Goal: Task Accomplishment & Management: Use online tool/utility

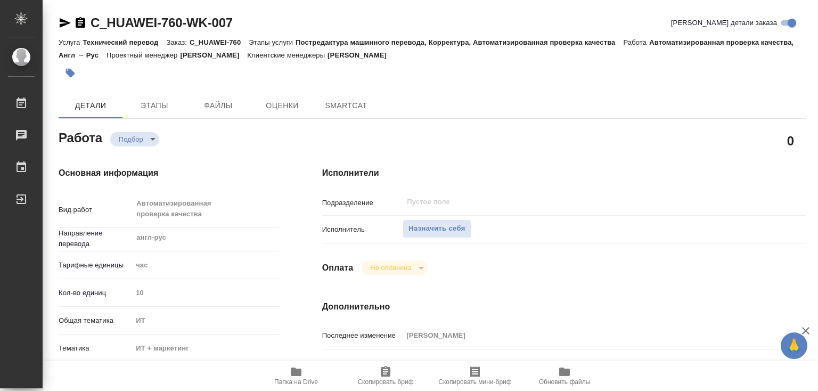
type textarea "x"
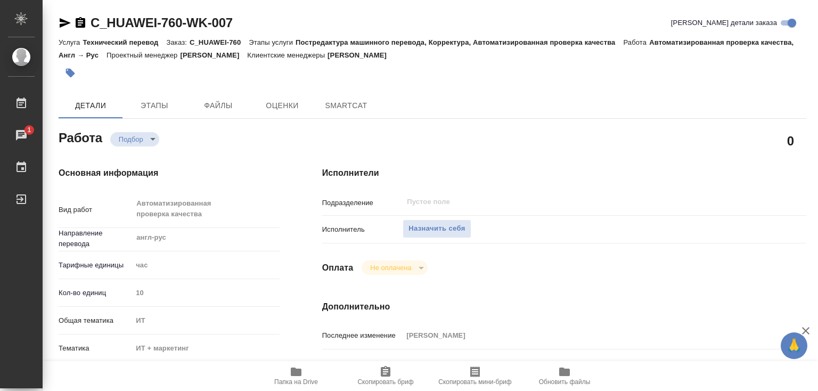
type textarea "x"
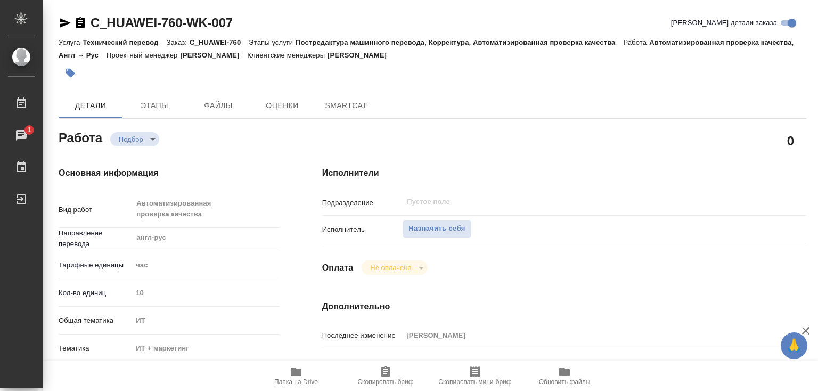
type textarea "x"
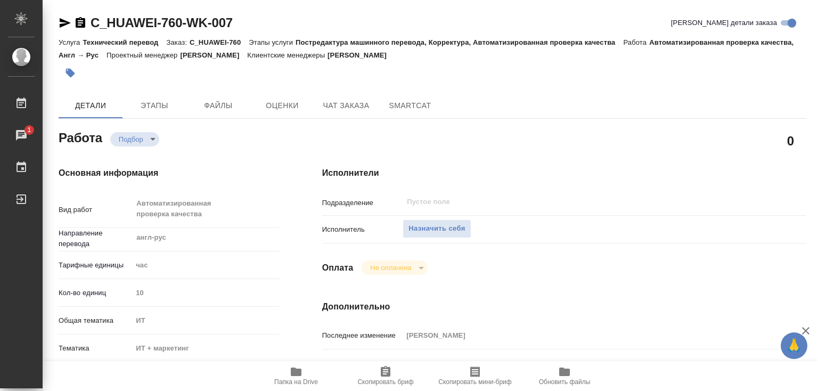
type textarea "x"
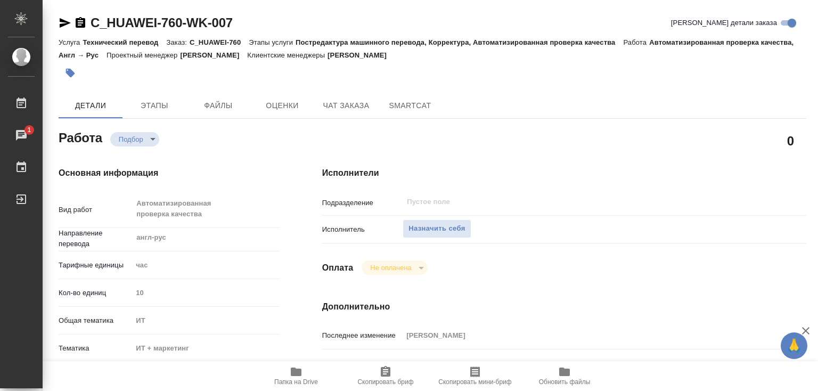
type textarea "x"
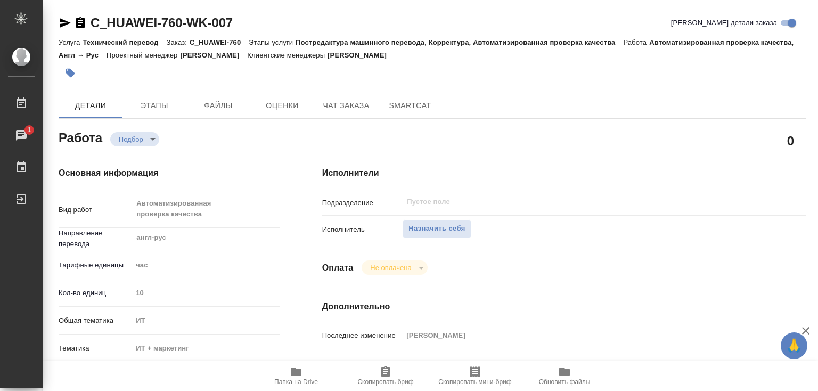
type textarea "x"
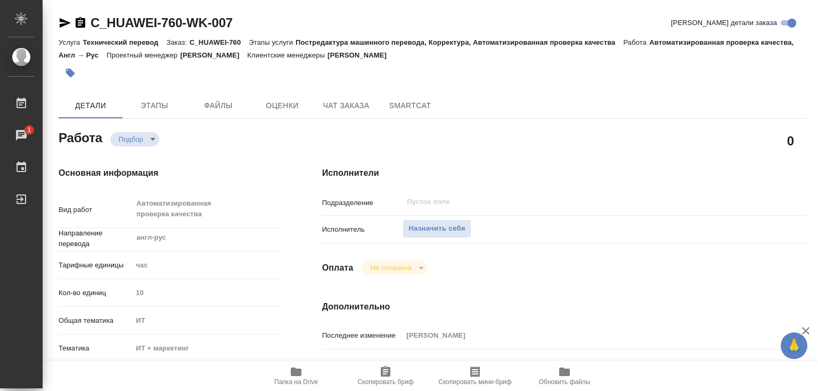
scroll to position [160, 0]
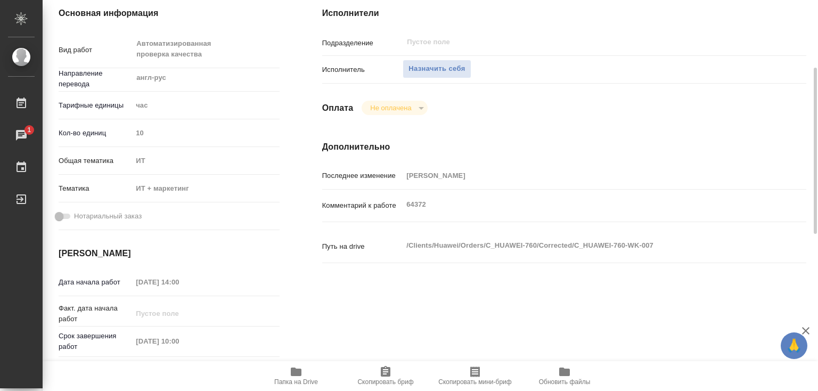
click at [297, 375] on icon "button" at bounding box center [296, 372] width 11 height 9
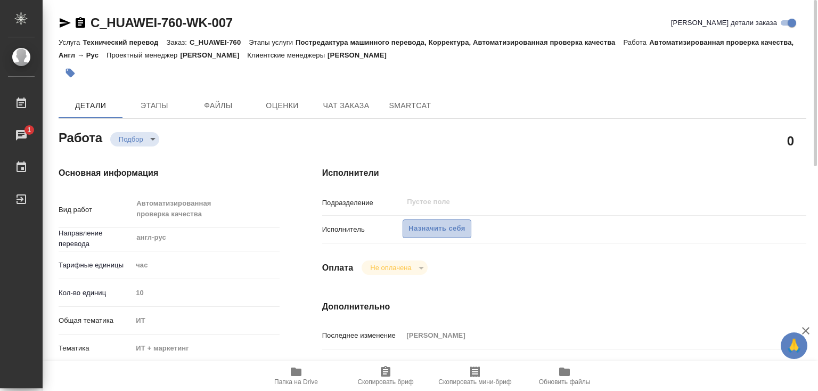
click at [420, 229] on span "Назначить себя" at bounding box center [437, 229] width 56 height 12
type textarea "x"
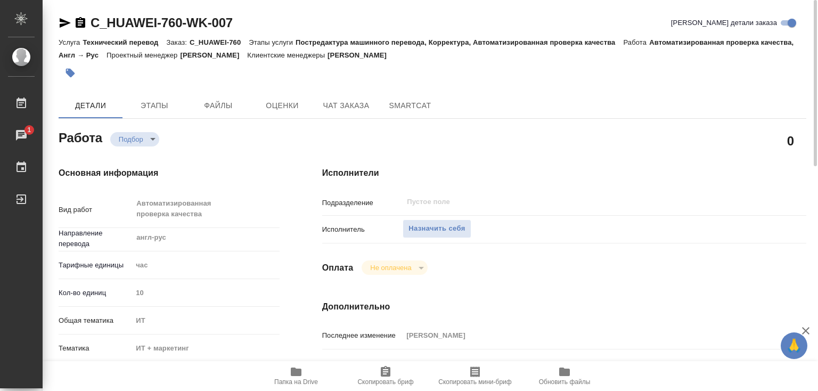
type textarea "x"
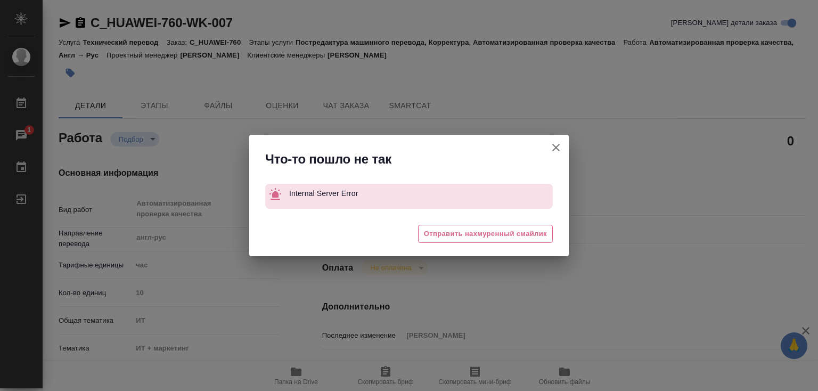
click at [554, 143] on icon "button" at bounding box center [556, 147] width 13 height 13
type textarea "x"
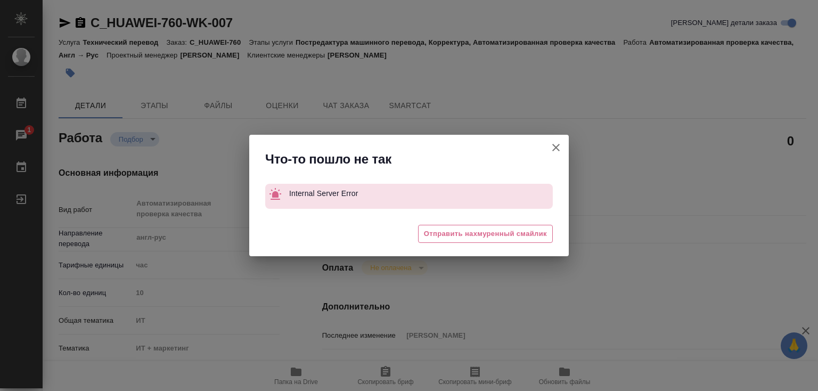
type textarea "x"
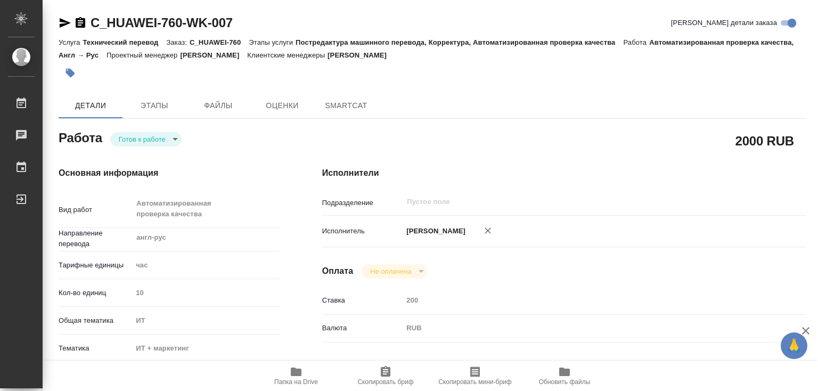
type textarea "x"
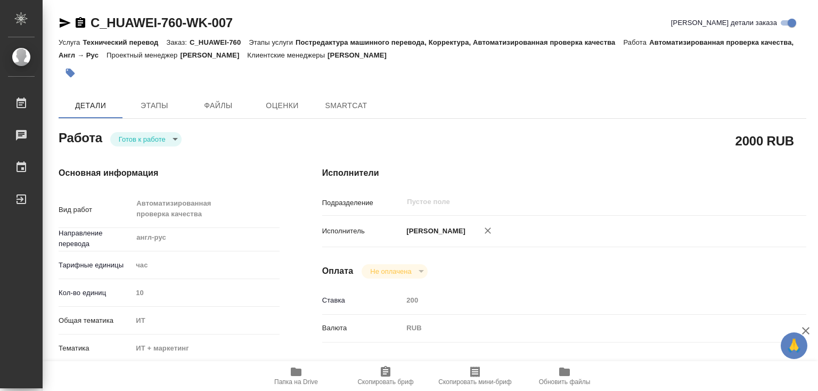
type textarea "x"
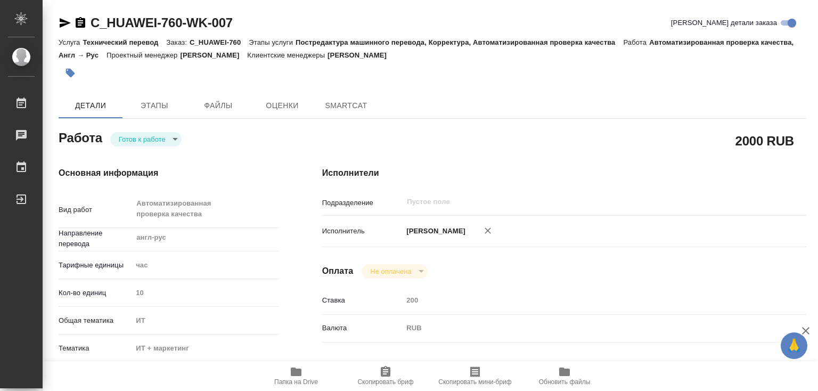
type textarea "x"
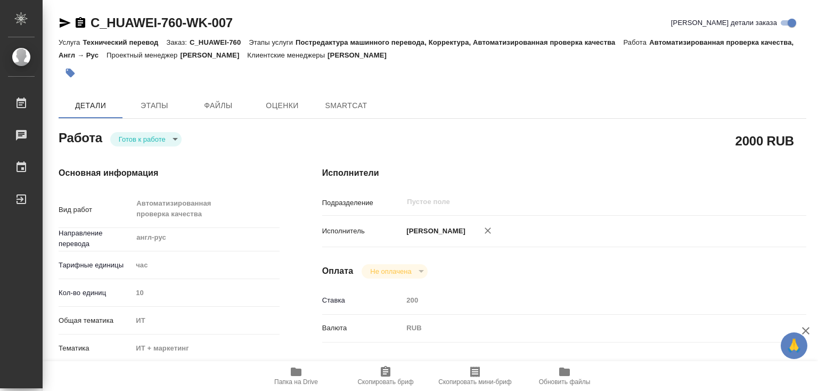
type textarea "x"
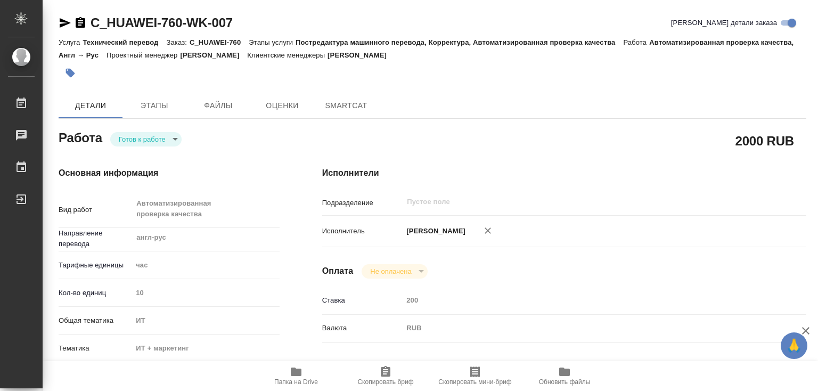
type textarea "x"
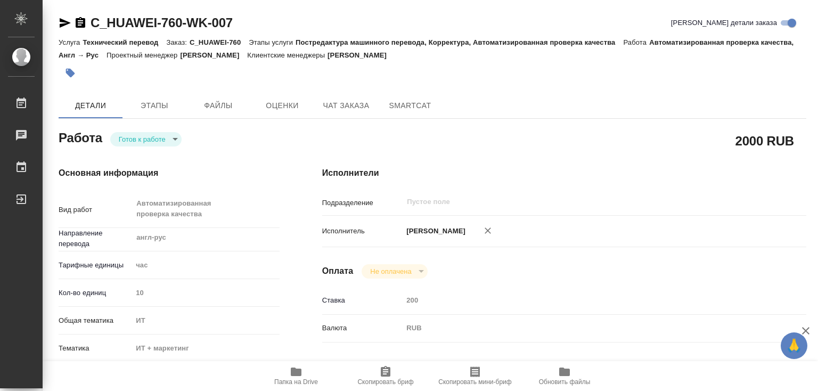
type textarea "x"
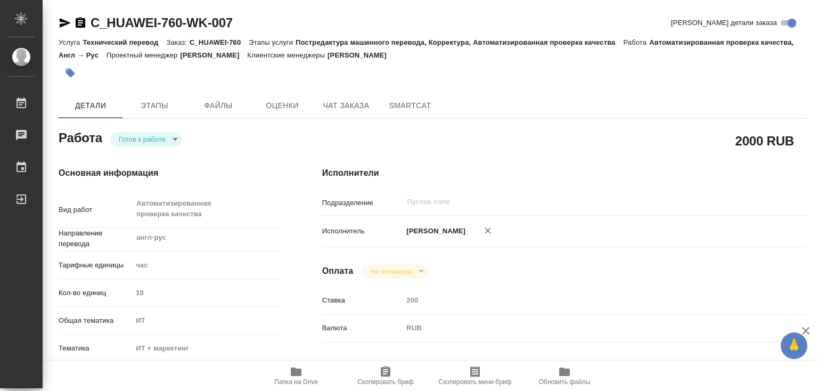
type textarea "x"
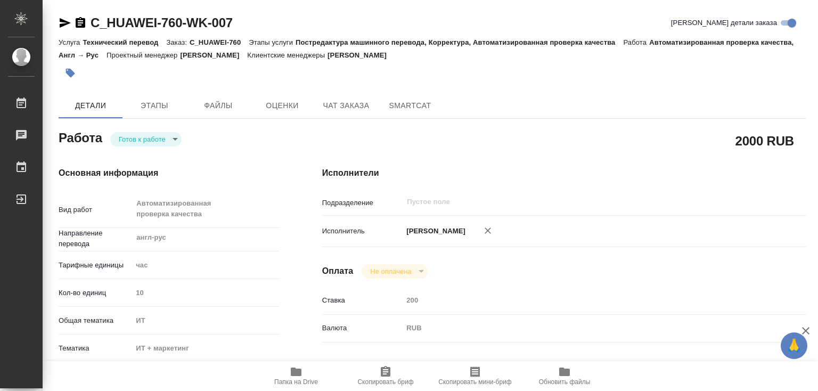
type textarea "x"
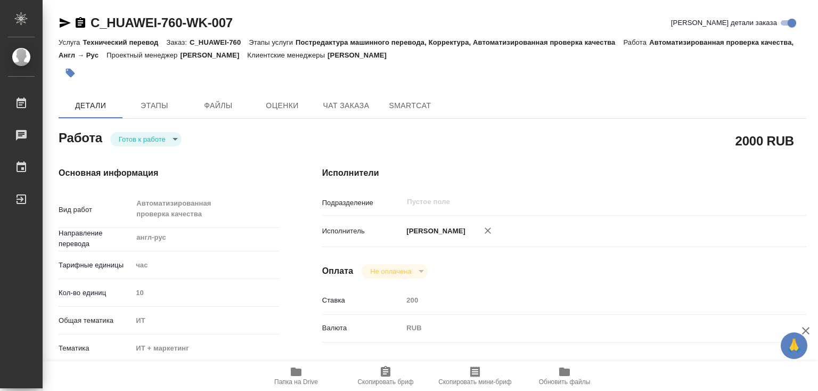
type textarea "x"
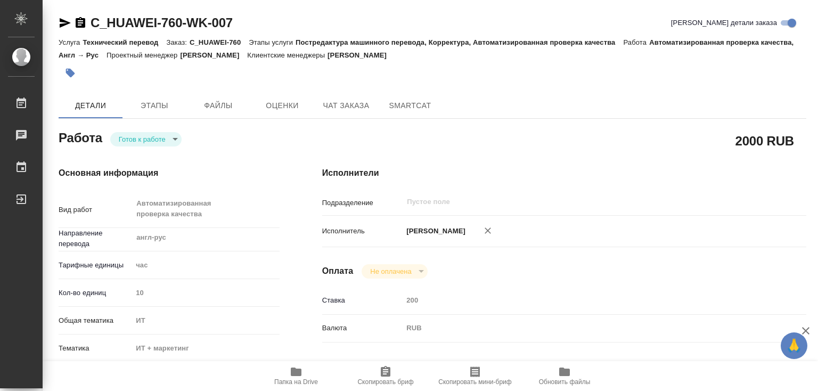
click at [190, 43] on p "Заказ:" at bounding box center [178, 42] width 23 height 8
type textarea "x"
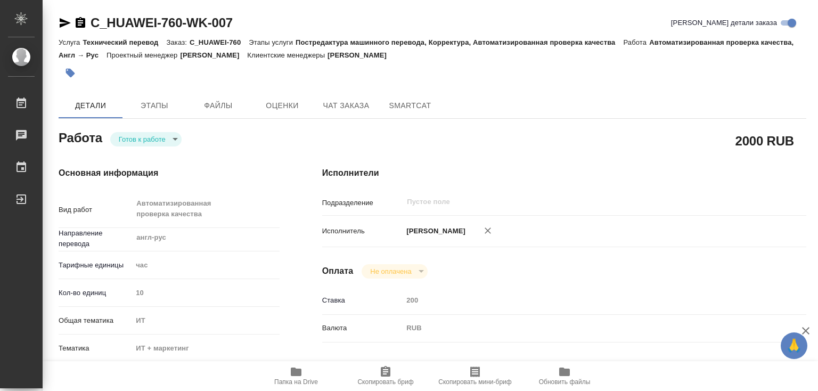
type textarea "x"
drag, startPoint x: 192, startPoint y: 41, endPoint x: 242, endPoint y: 42, distance: 50.6
click at [242, 42] on p "C_HUAWEI-760" at bounding box center [219, 42] width 59 height 8
copy p "C_HUAWEI-760"
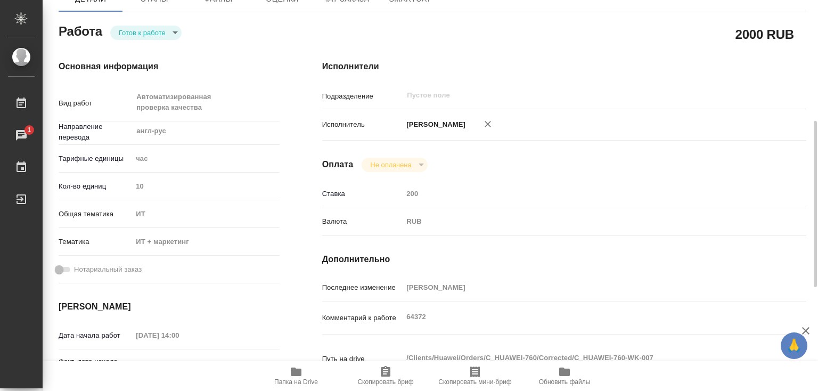
scroll to position [160, 0]
